Goal: Information Seeking & Learning: Learn about a topic

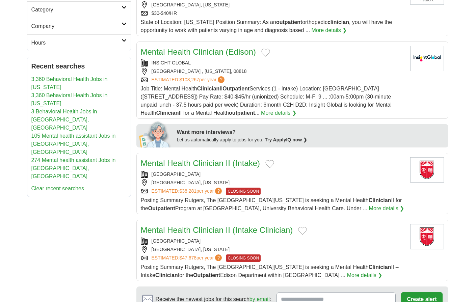
scroll to position [196, 0]
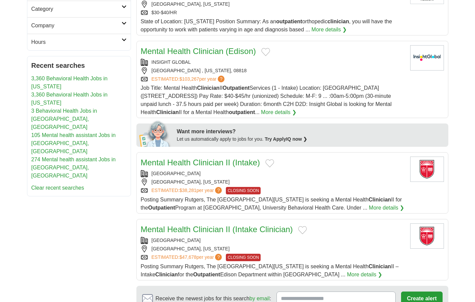
click at [207, 52] on link "Mental Health Clinician (Edison)" at bounding box center [198, 51] width 115 height 9
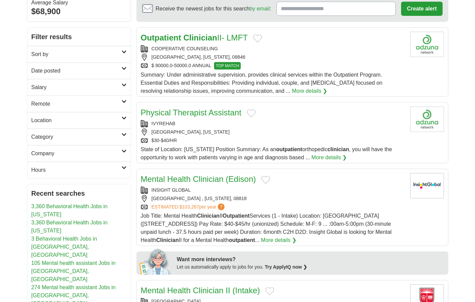
scroll to position [0, 0]
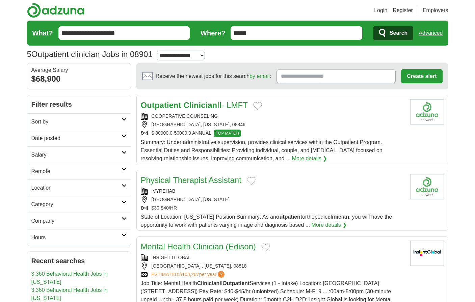
drag, startPoint x: 259, startPoint y: 33, endPoint x: 234, endPoint y: 31, distance: 25.1
click at [234, 31] on input "*****" at bounding box center [297, 33] width 132 height 14
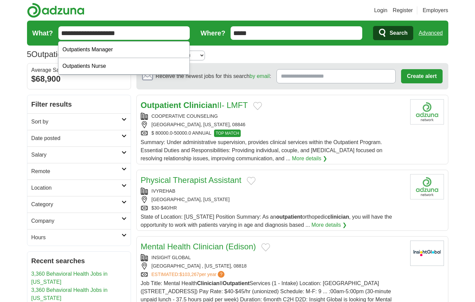
drag, startPoint x: 127, startPoint y: 34, endPoint x: 51, endPoint y: 35, distance: 75.4
click at [58, 35] on input "**********" at bounding box center [124, 33] width 132 height 14
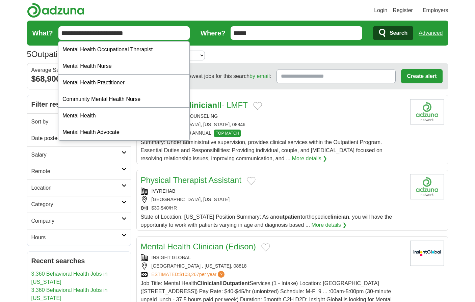
type input "**********"
click at [373, 26] on button "Search" at bounding box center [393, 33] width 40 height 14
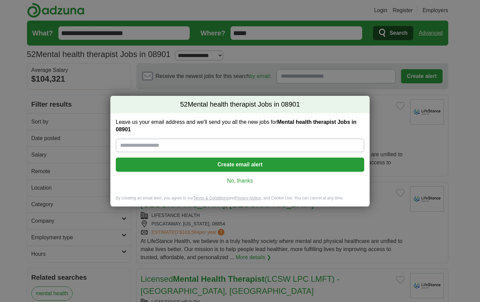
click at [221, 184] on link "No, thanks" at bounding box center [240, 180] width 238 height 7
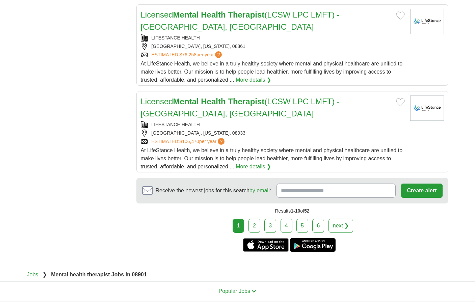
scroll to position [850, 0]
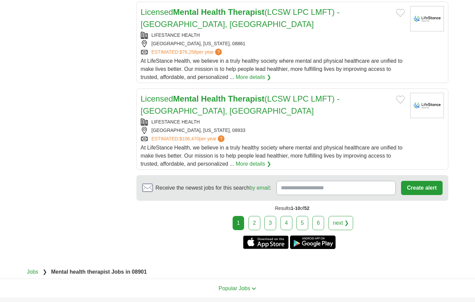
click at [257, 224] on link "2" at bounding box center [255, 223] width 12 height 14
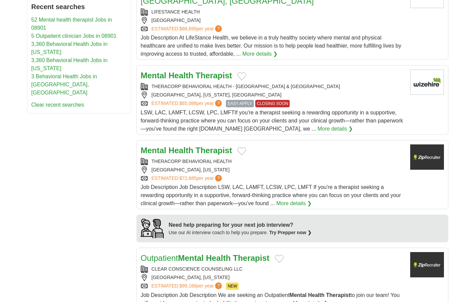
scroll to position [384, 0]
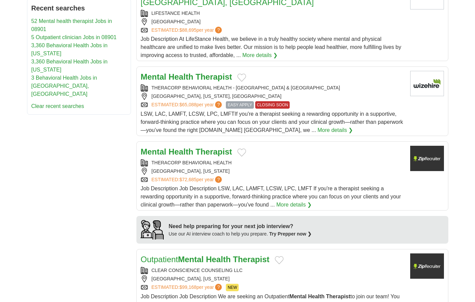
click at [350, 92] on div "THERACORP BEHAVIORAL HEALTH - [GEOGRAPHIC_DATA] & [GEOGRAPHIC_DATA]" at bounding box center [273, 87] width 264 height 7
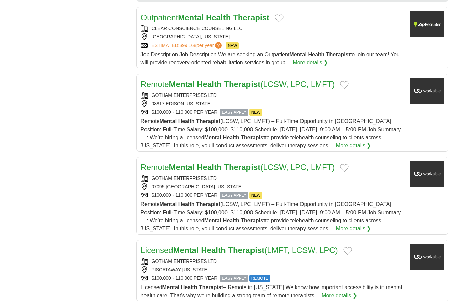
scroll to position [627, 0]
click at [204, 138] on strong "Mental" at bounding box center [212, 137] width 17 height 6
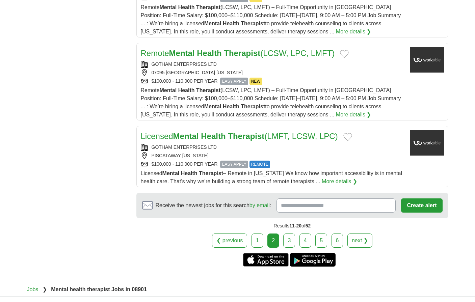
scroll to position [741, 0]
click at [291, 243] on link "3" at bounding box center [289, 240] width 12 height 14
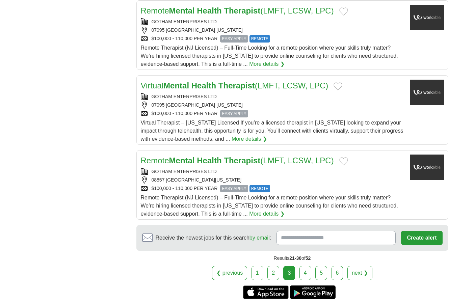
scroll to position [717, 0]
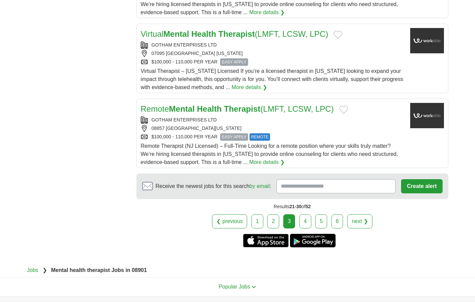
click at [307, 225] on link "4" at bounding box center [306, 222] width 12 height 14
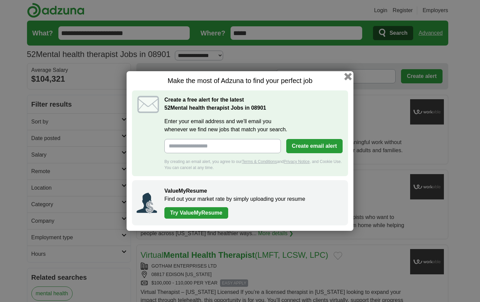
click at [348, 77] on button "button" at bounding box center [348, 76] width 7 height 7
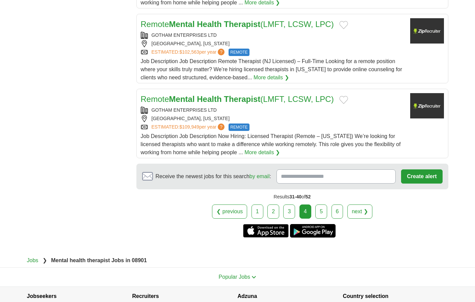
scroll to position [750, 0]
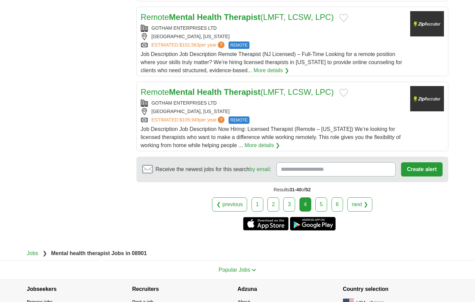
click at [323, 204] on link "5" at bounding box center [322, 205] width 12 height 14
